Goal: Information Seeking & Learning: Learn about a topic

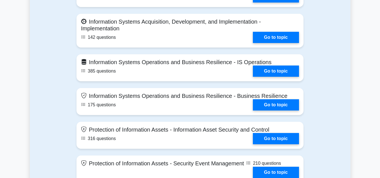
scroll to position [478, 0]
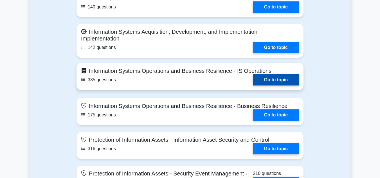
click at [279, 78] on link "Go to topic" at bounding box center [276, 79] width 46 height 11
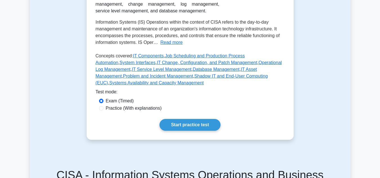
scroll to position [169, 0]
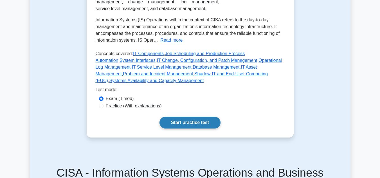
click at [179, 123] on link "Start practice test" at bounding box center [189, 123] width 61 height 12
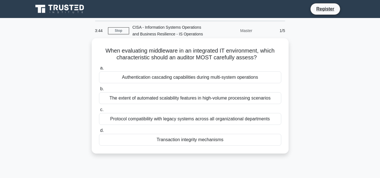
click at [225, 75] on div "Authentication cascading capabilities during multi-system operations" at bounding box center [190, 77] width 182 height 12
click at [99, 70] on input "a. Authentication cascading capabilities during multi-system operations" at bounding box center [99, 68] width 0 height 4
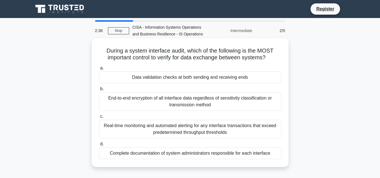
click at [191, 128] on div "Real-time monitoring and automated alerting for any interface transactions that…" at bounding box center [190, 129] width 182 height 19
click at [99, 118] on input "c. Real-time monitoring and automated alerting for any interface transactions t…" at bounding box center [99, 117] width 0 height 4
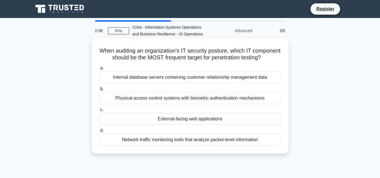
click at [230, 146] on div "Network traffic monitoring tools that analyze packet-level information" at bounding box center [190, 140] width 182 height 12
click at [99, 132] on input "d. Network traffic monitoring tools that analyze packet-level information" at bounding box center [99, 131] width 0 height 4
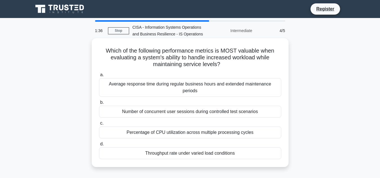
click at [211, 147] on div "Throughput rate under varied load conditions" at bounding box center [190, 153] width 182 height 12
click at [99, 146] on input "d. Throughput rate under varied load conditions" at bounding box center [99, 144] width 0 height 4
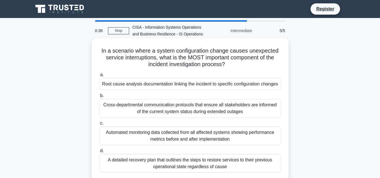
click at [172, 80] on div "Root cause analysis documentation linking the incident to specific configuratio…" at bounding box center [190, 84] width 182 height 12
click at [99, 77] on input "a. Root cause analysis documentation linking the incident to specific configura…" at bounding box center [99, 75] width 0 height 4
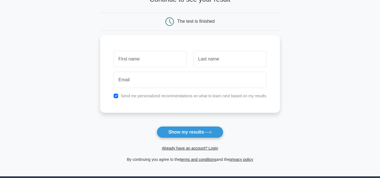
scroll to position [56, 0]
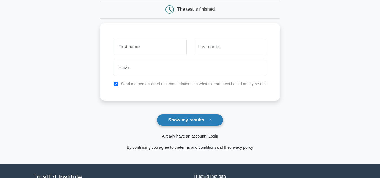
click at [208, 124] on button "Show my results" at bounding box center [190, 120] width 66 height 12
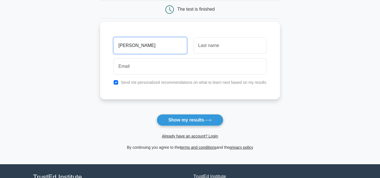
type input "Ann"
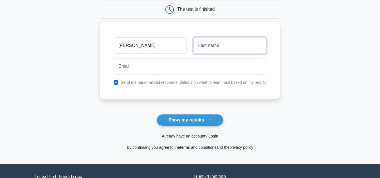
click at [241, 43] on input "text" at bounding box center [229, 45] width 73 height 16
type input "muchai"
click at [116, 82] on input "checkbox" at bounding box center [116, 82] width 4 height 4
checkbox input "false"
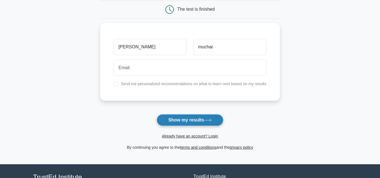
click at [196, 123] on button "Show my results" at bounding box center [190, 120] width 66 height 12
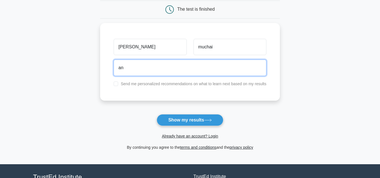
type input "annm2030@yahoo.com"
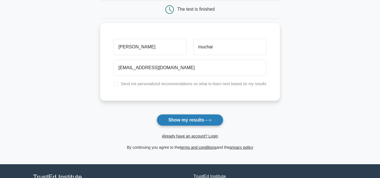
click at [198, 123] on button "Show my results" at bounding box center [190, 120] width 66 height 12
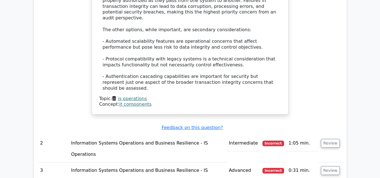
scroll to position [703, 0]
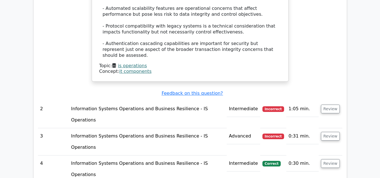
click at [143, 101] on td "Information Systems Operations and Business Resilience - IS Operations" at bounding box center [148, 114] width 158 height 27
click at [324, 105] on button "Review" at bounding box center [330, 109] width 19 height 9
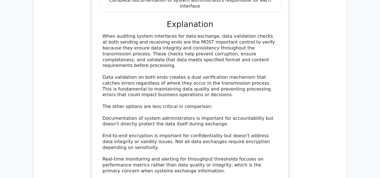
scroll to position [944, 0]
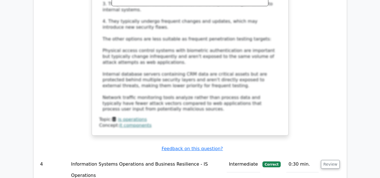
scroll to position [1365, 0]
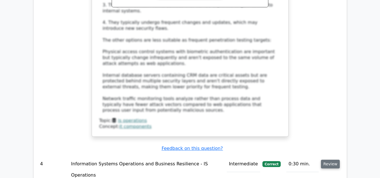
click at [331, 160] on button "Review" at bounding box center [330, 164] width 19 height 9
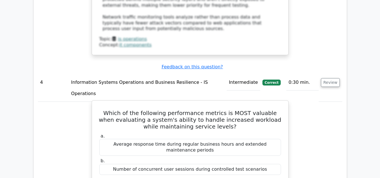
scroll to position [1618, 0]
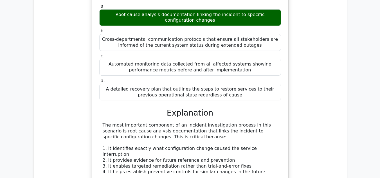
scroll to position [2040, 0]
